Goal: Navigation & Orientation: Find specific page/section

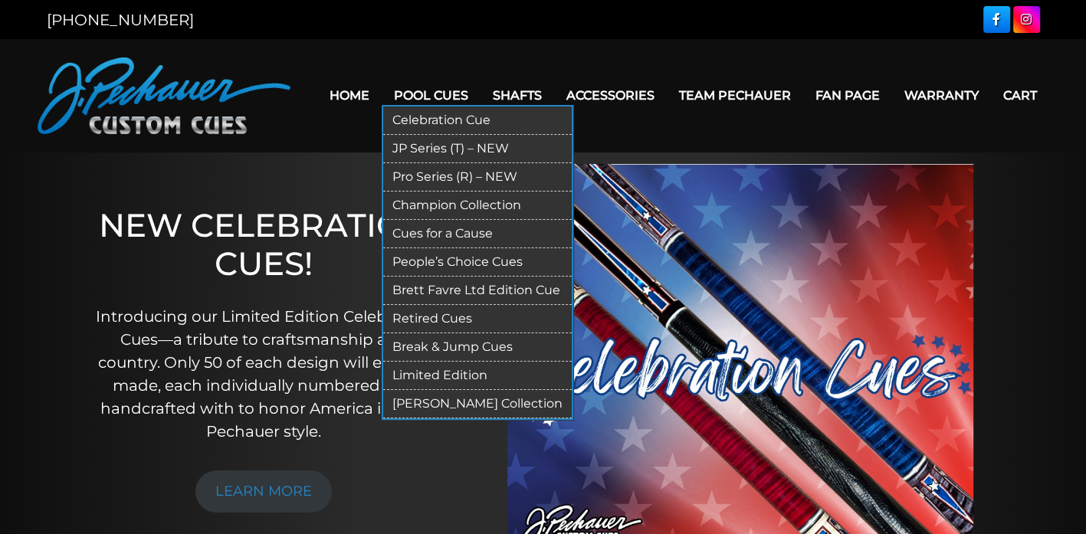
click at [411, 94] on link "Pool Cues" at bounding box center [431, 95] width 99 height 39
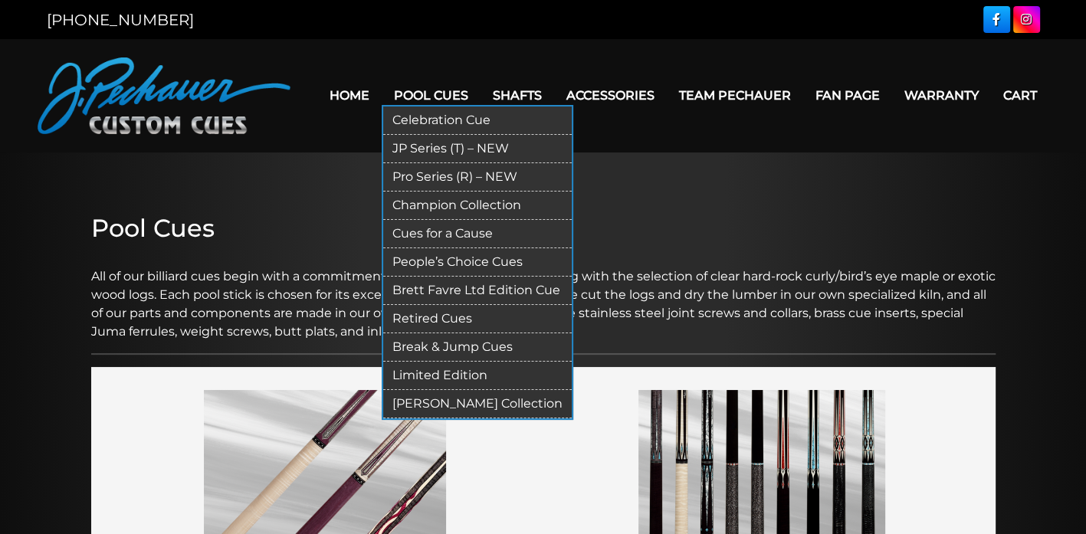
click at [427, 202] on link "Champion Collection" at bounding box center [477, 206] width 188 height 28
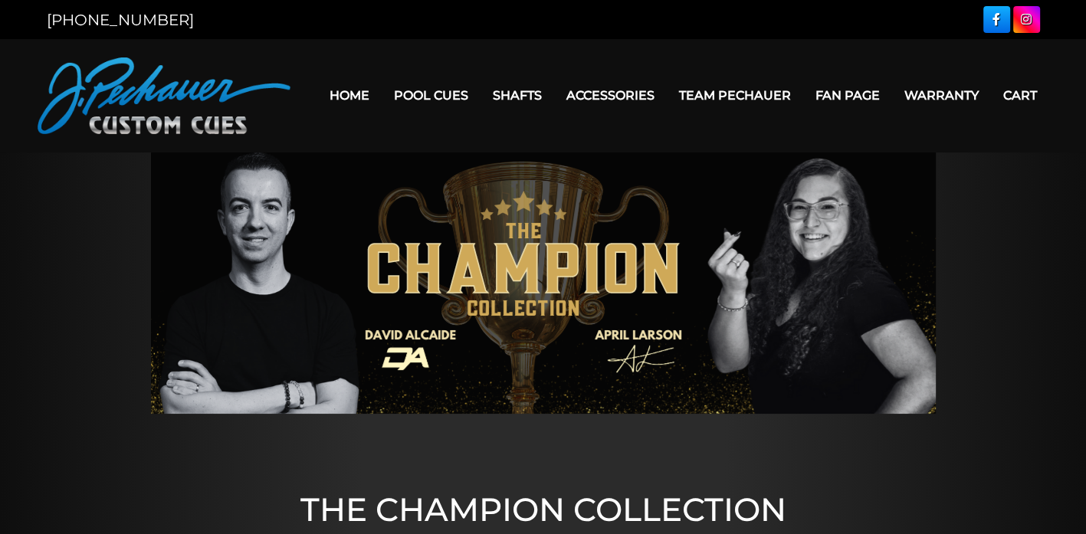
click at [330, 97] on link "Home" at bounding box center [349, 95] width 64 height 39
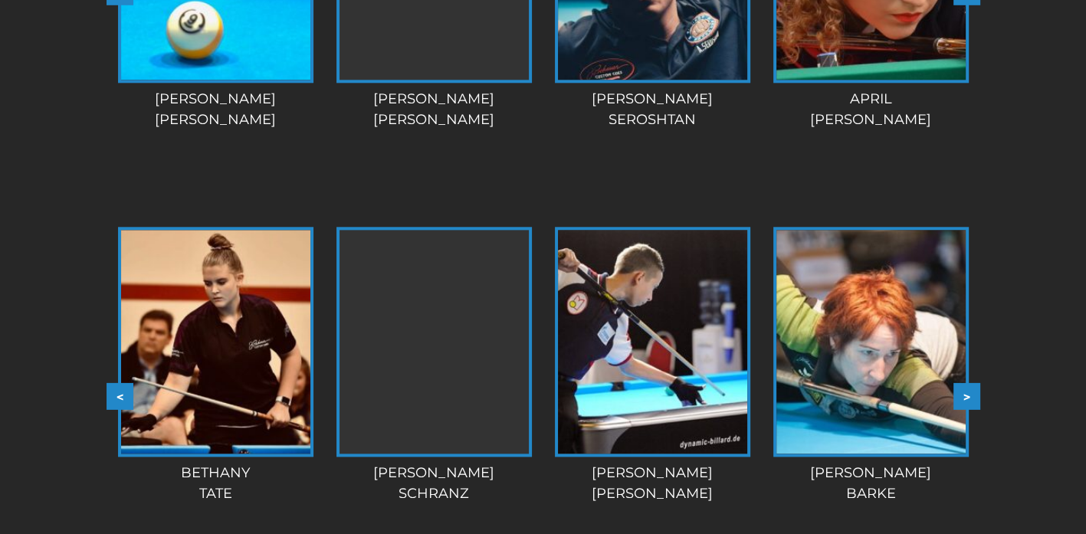
scroll to position [1578, 0]
